Goal: Book appointment/travel/reservation

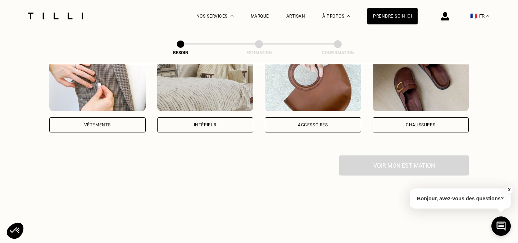
scroll to position [171, 0]
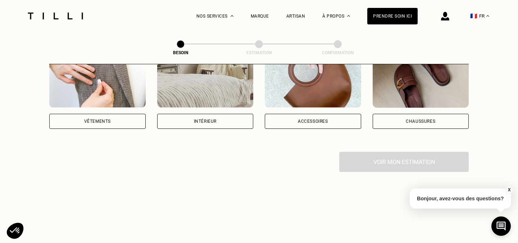
click at [197, 114] on div "Intérieur" at bounding box center [205, 121] width 96 height 15
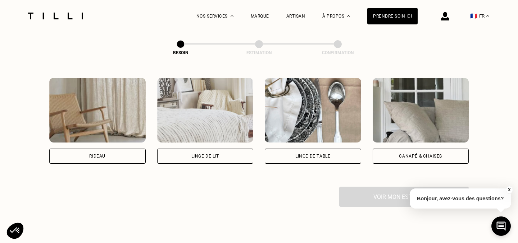
scroll to position [333, 0]
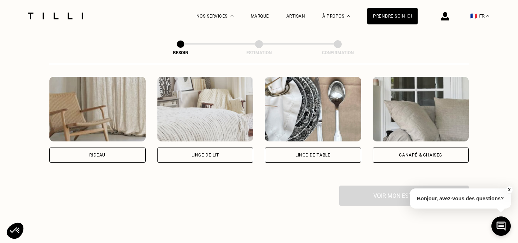
click at [127, 151] on div "Rideau" at bounding box center [97, 155] width 96 height 15
select select "FR"
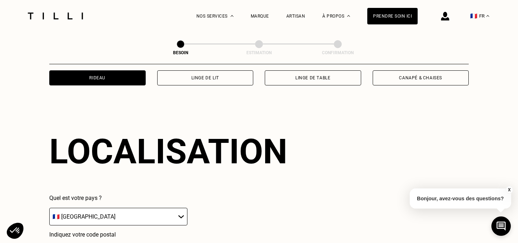
scroll to position [429, 0]
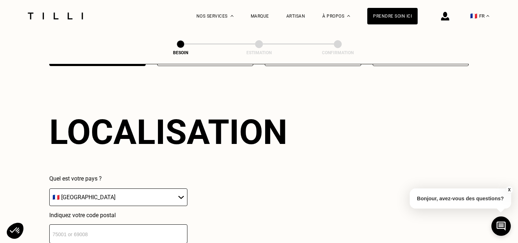
click at [128, 225] on input "number" at bounding box center [118, 234] width 138 height 19
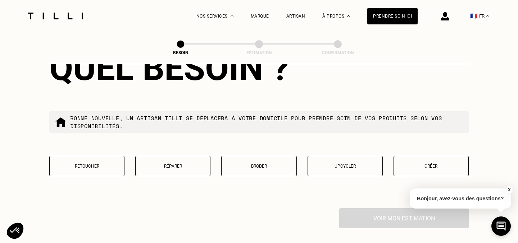
scroll to position [674, 0]
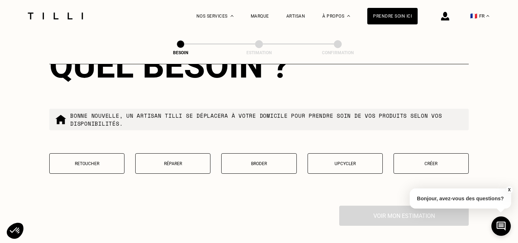
type input "92100"
click at [86, 161] on p "Retoucher" at bounding box center [86, 163] width 67 height 5
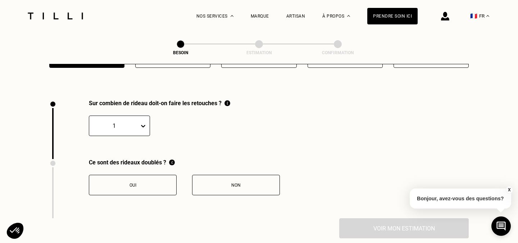
scroll to position [791, 0]
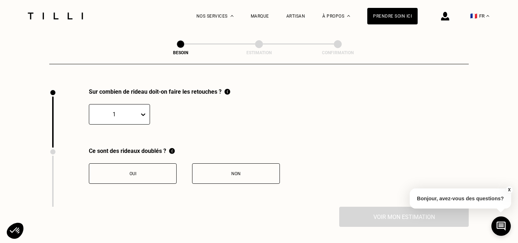
click at [143, 111] on icon at bounding box center [143, 114] width 7 height 7
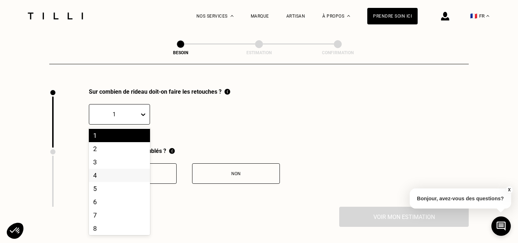
click at [124, 169] on div "4" at bounding box center [119, 175] width 61 height 13
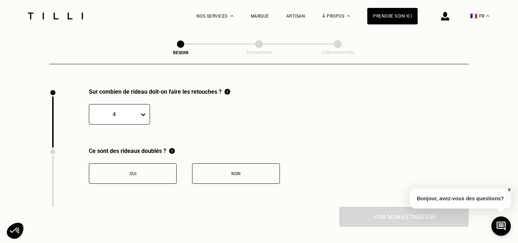
click at [210, 164] on button "Non" at bounding box center [236, 174] width 88 height 20
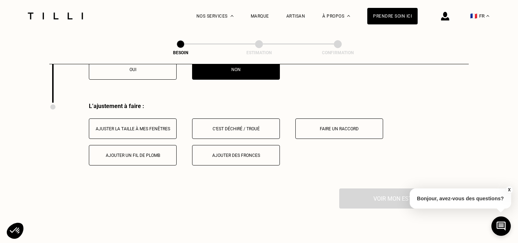
scroll to position [899, 0]
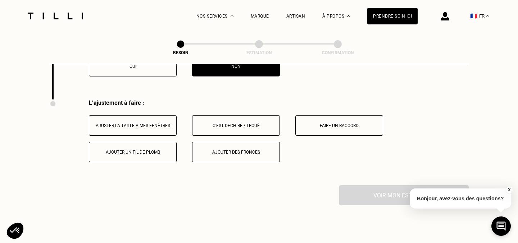
click at [158, 122] on button "Ajuster la taille à mes fenêtres" at bounding box center [133, 125] width 88 height 20
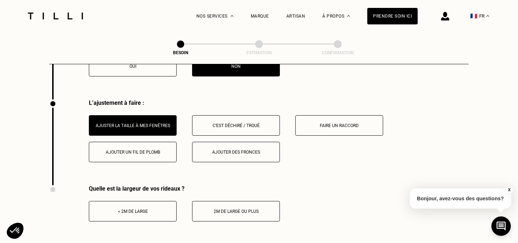
click at [149, 201] on button "< 2m de large" at bounding box center [133, 211] width 88 height 20
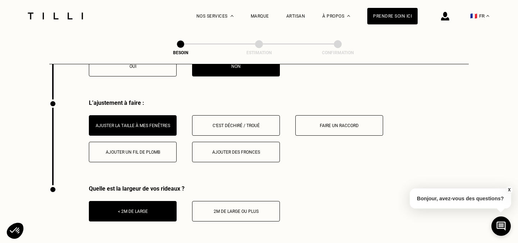
click at [217, 201] on button "2m de large ou plus" at bounding box center [236, 211] width 88 height 20
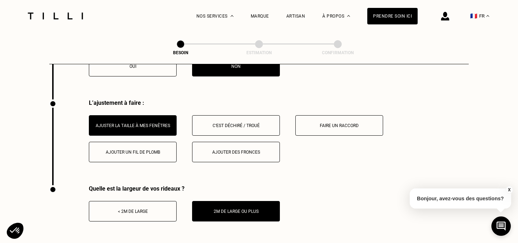
click at [159, 207] on button "< 2m de large" at bounding box center [133, 211] width 88 height 20
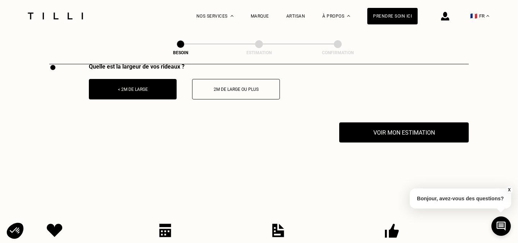
scroll to position [1024, 0]
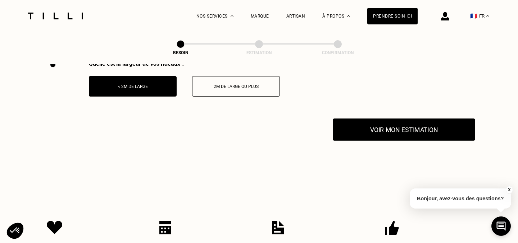
click at [388, 120] on button "Voir mon estimation" at bounding box center [404, 130] width 142 height 22
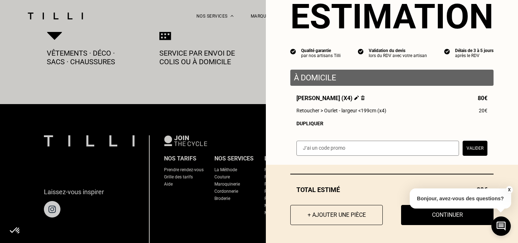
scroll to position [1220, 0]
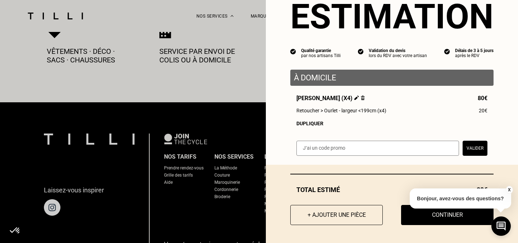
click at [510, 190] on button "X" at bounding box center [508, 190] width 7 height 8
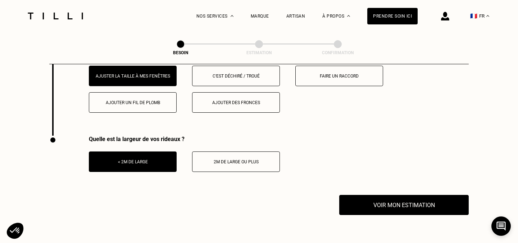
scroll to position [950, 0]
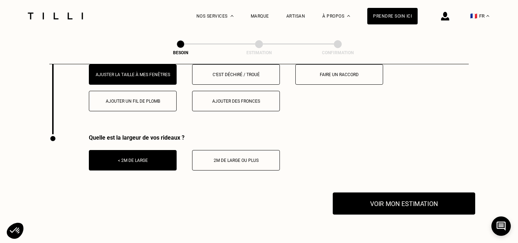
click at [445, 194] on button "Voir mon estimation" at bounding box center [404, 204] width 142 height 22
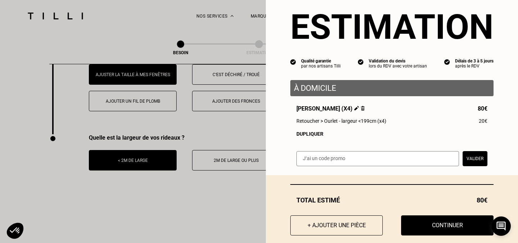
scroll to position [27, 0]
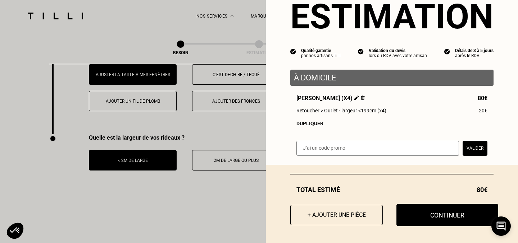
click at [441, 215] on button "Continuer" at bounding box center [447, 215] width 102 height 22
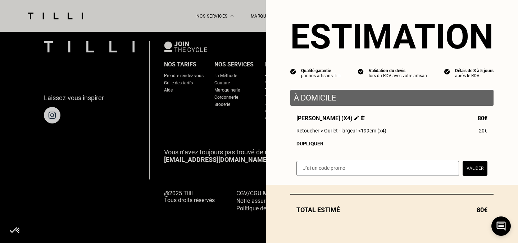
scroll to position [483, 0]
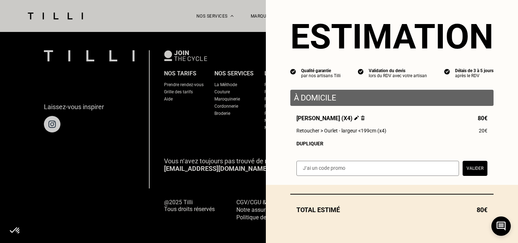
select select "FR"
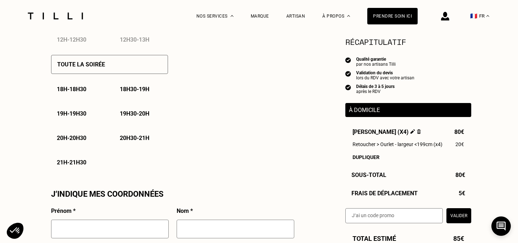
scroll to position [510, 0]
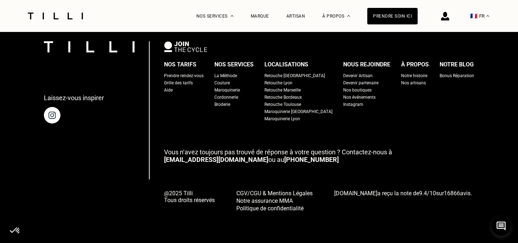
scroll to position [483, 0]
